Goal: Transaction & Acquisition: Purchase product/service

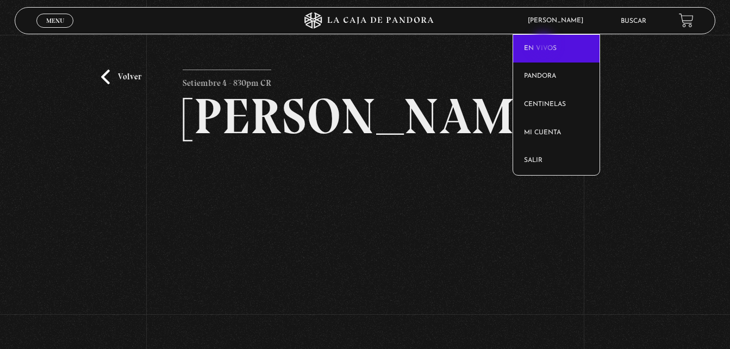
click at [544, 45] on link "En vivos" at bounding box center [556, 49] width 86 height 28
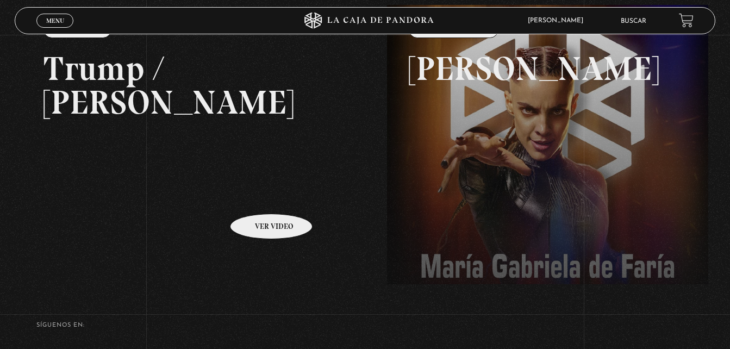
scroll to position [109, 0]
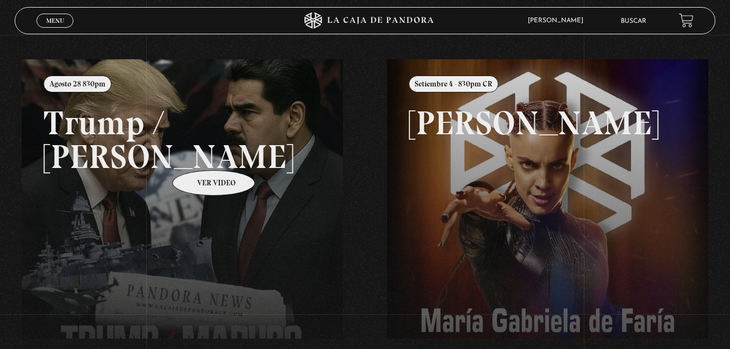
click at [199, 154] on link at bounding box center [387, 233] width 730 height 349
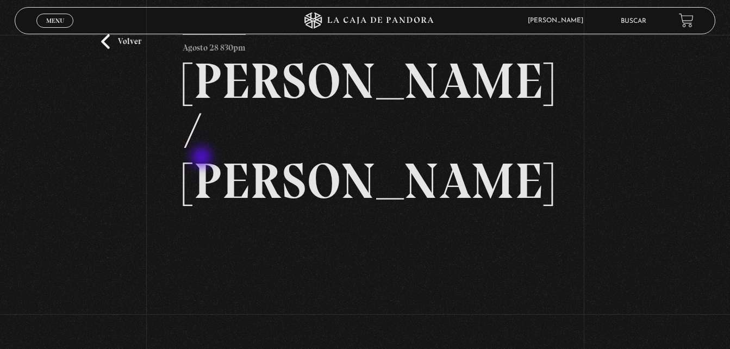
scroll to position [54, 0]
